Goal: Navigation & Orientation: Find specific page/section

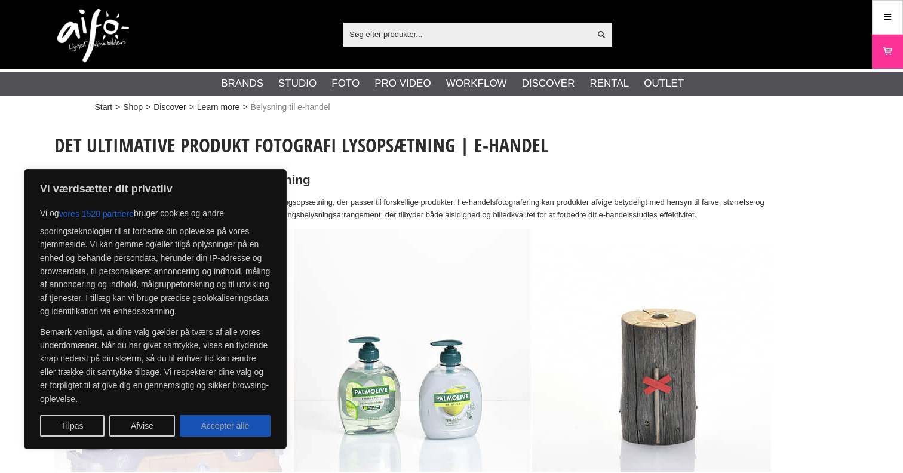
click at [209, 427] on button "Accepter alle" at bounding box center [225, 425] width 91 height 21
checkbox input "true"
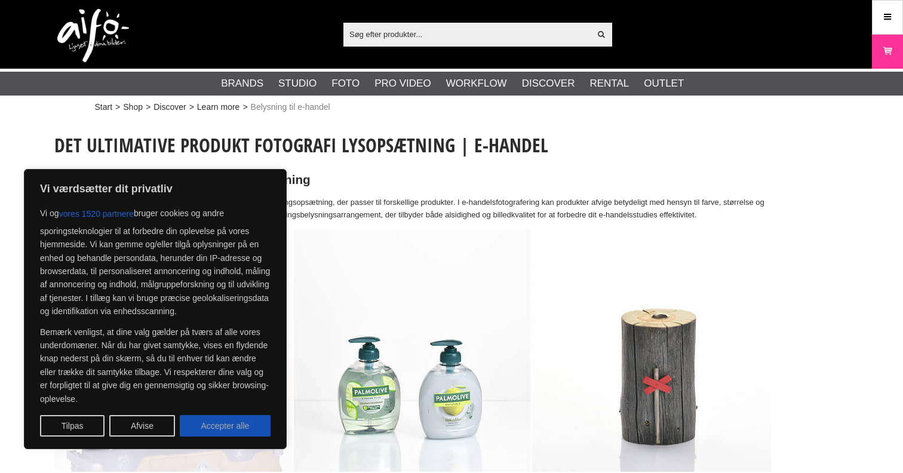
checkbox input "true"
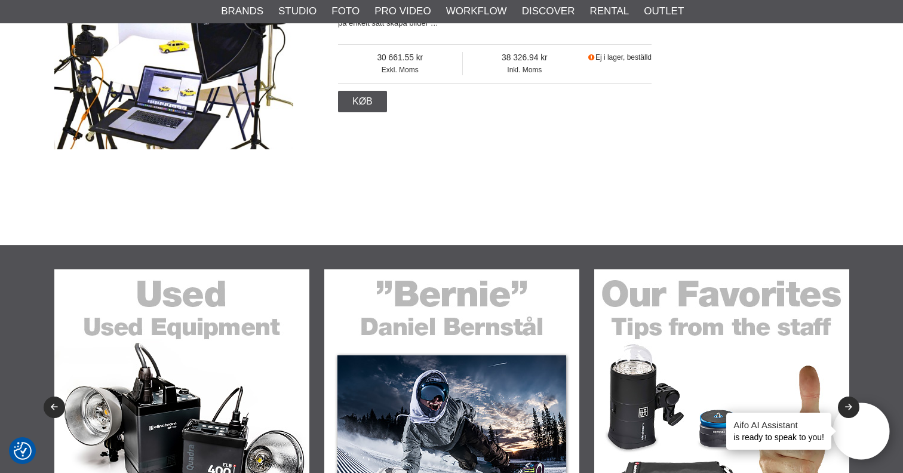
scroll to position [1510, 0]
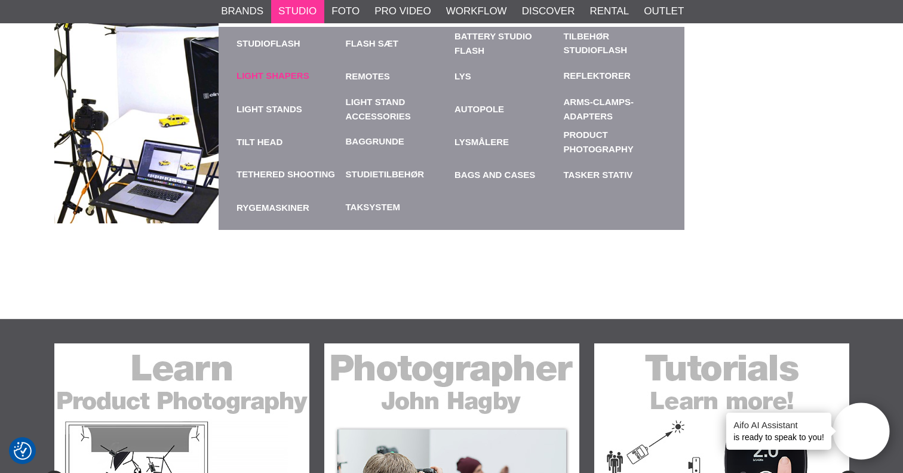
click at [284, 75] on link "Light Shapers" at bounding box center [272, 76] width 73 height 14
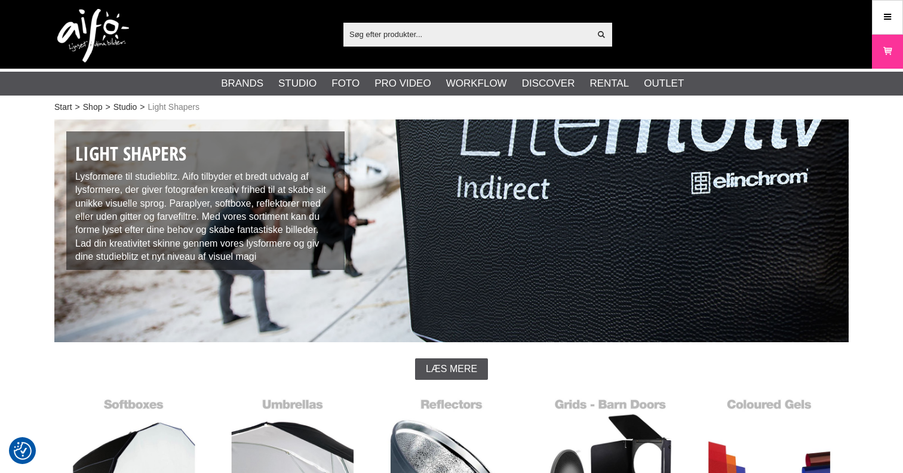
checkbox input "true"
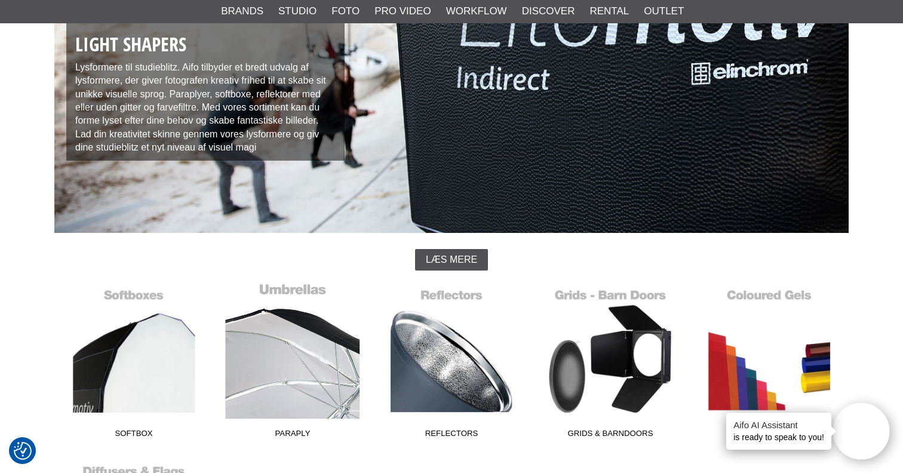
scroll to position [108, 0]
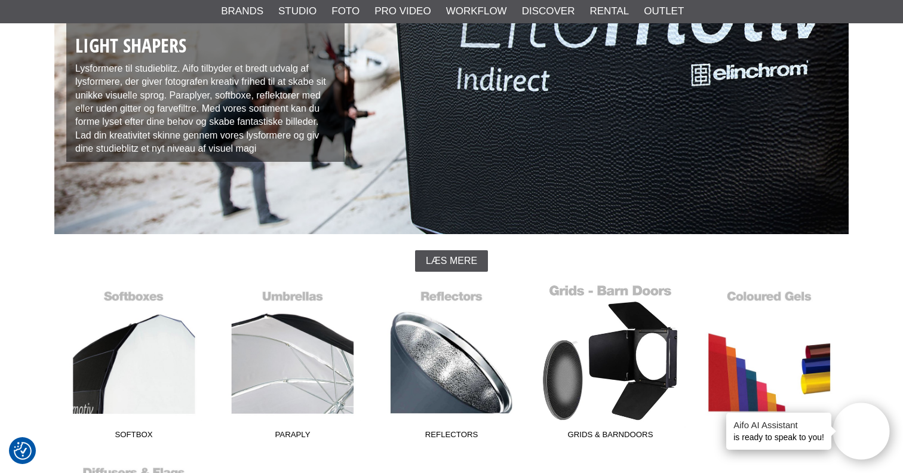
click at [566, 379] on link "Grids & Barndoors" at bounding box center [610, 364] width 159 height 161
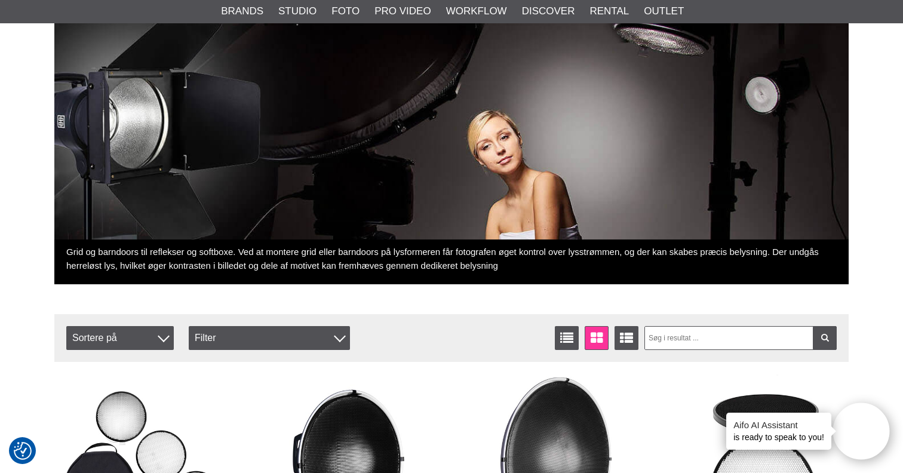
scroll to position [152, 0]
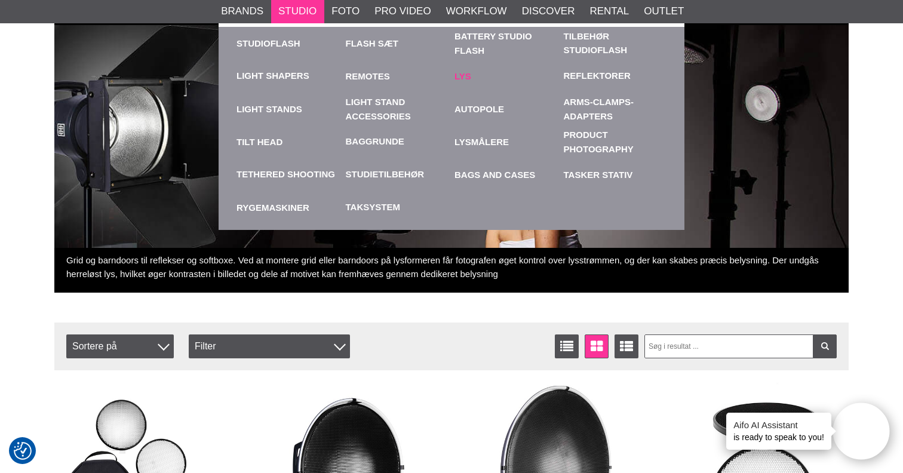
click at [466, 76] on link "Lys" at bounding box center [505, 76] width 103 height 33
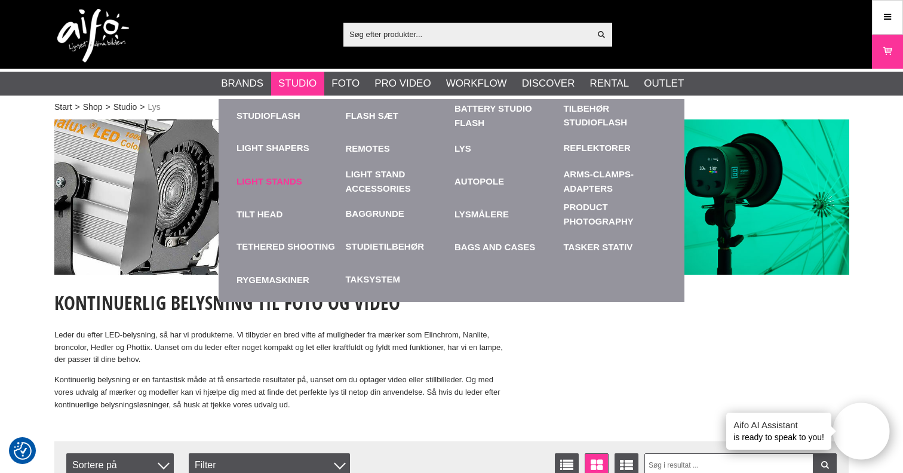
click at [260, 179] on link "Light Stands" at bounding box center [287, 181] width 103 height 33
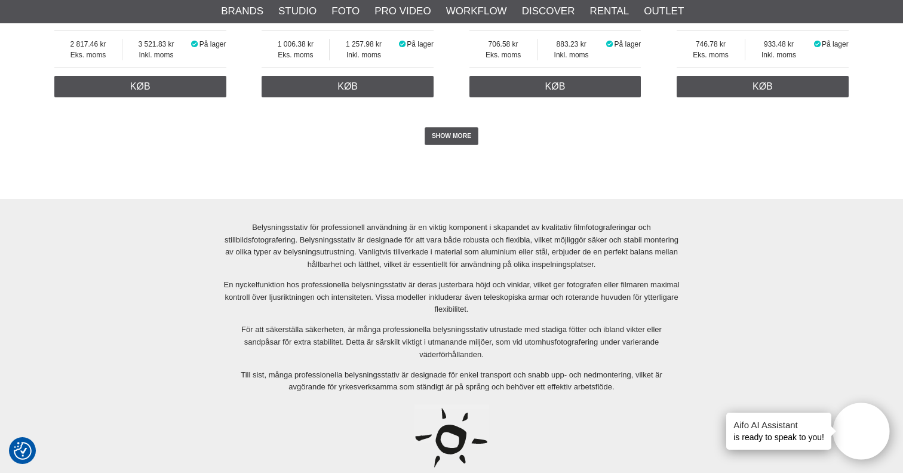
scroll to position [2590, 0]
